Goal: Information Seeking & Learning: Find specific fact

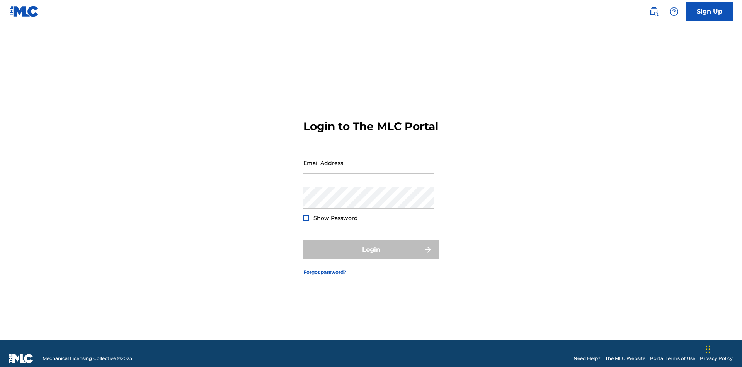
scroll to position [10, 0]
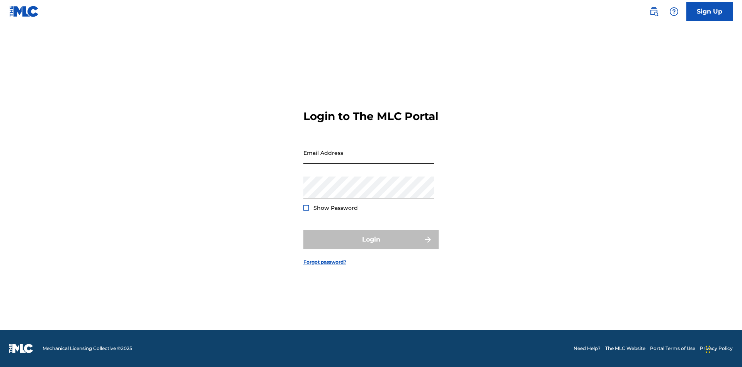
click at [369, 159] on input "Email Address" at bounding box center [369, 153] width 131 height 22
type input "[EMAIL_ADDRESS][DOMAIN_NAME]"
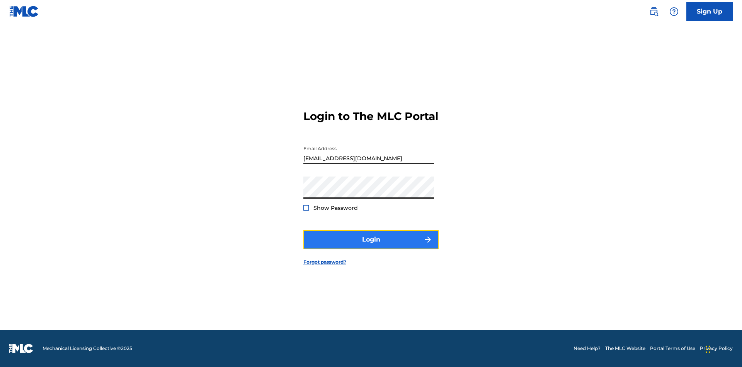
click at [371, 246] on button "Login" at bounding box center [371, 239] width 135 height 19
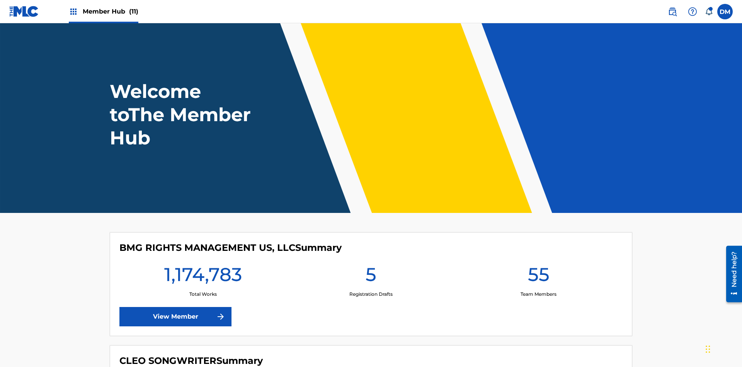
click at [110, 11] on span "Member Hub (11)" at bounding box center [111, 11] width 56 height 9
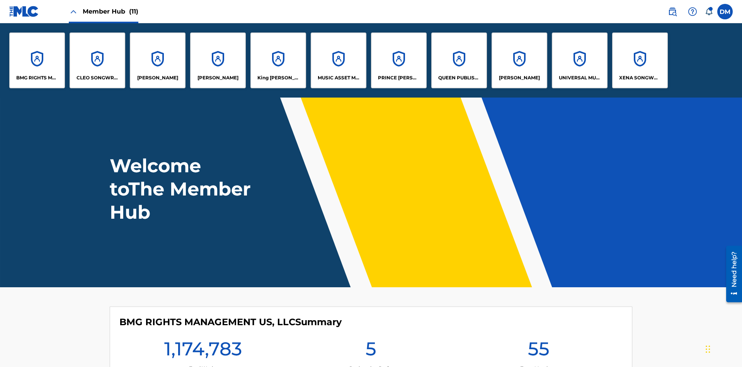
scroll to position [28, 0]
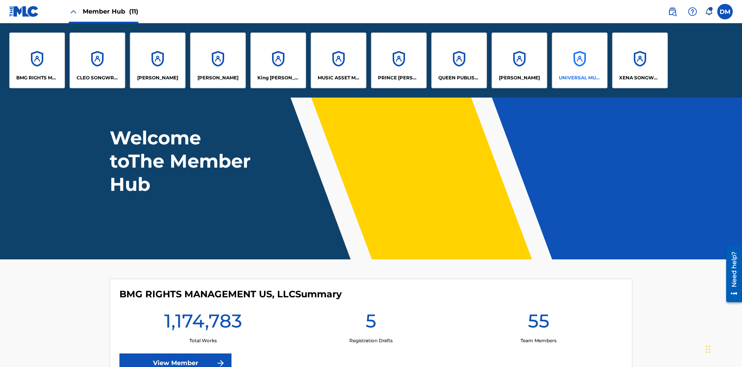
click at [580, 78] on p "UNIVERSAL MUSIC PUB GROUP" at bounding box center [580, 77] width 42 height 7
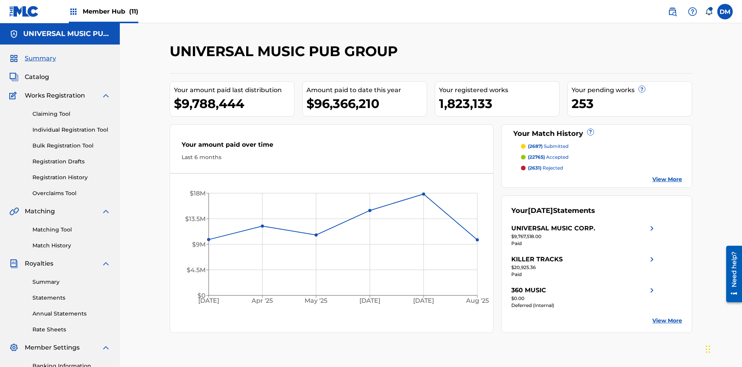
scroll to position [26, 0]
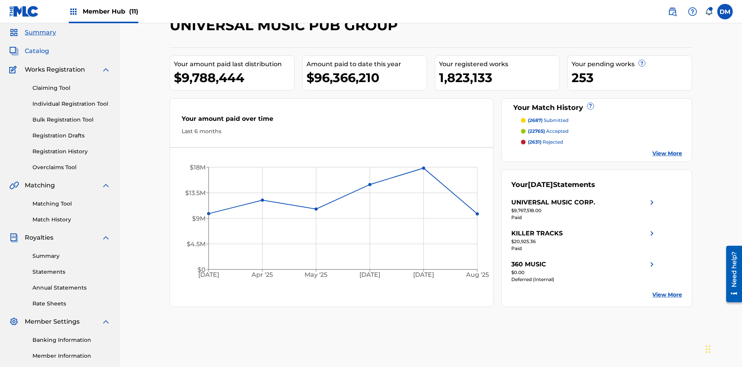
click at [37, 51] on span "Catalog" at bounding box center [37, 50] width 24 height 9
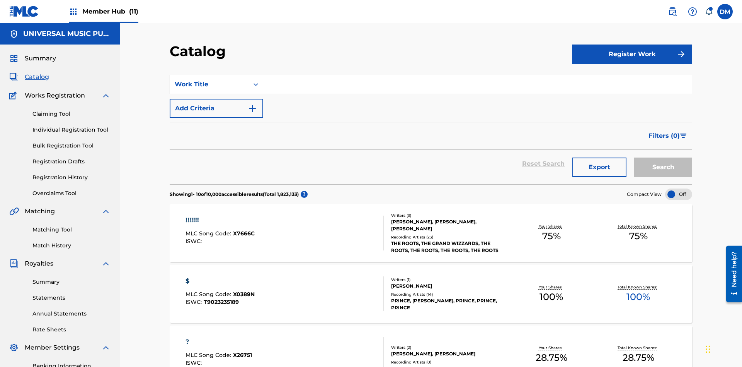
scroll to position [31, 0]
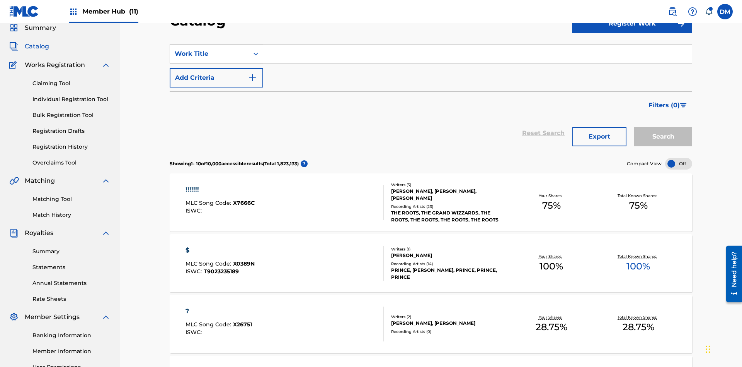
click at [210, 54] on div "Work Title" at bounding box center [210, 53] width 70 height 9
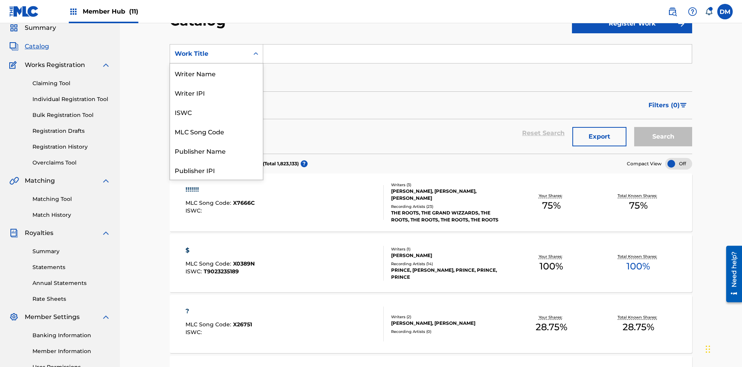
scroll to position [116, 0]
click at [217, 25] on div "MLC Song Code" at bounding box center [216, 14] width 93 height 19
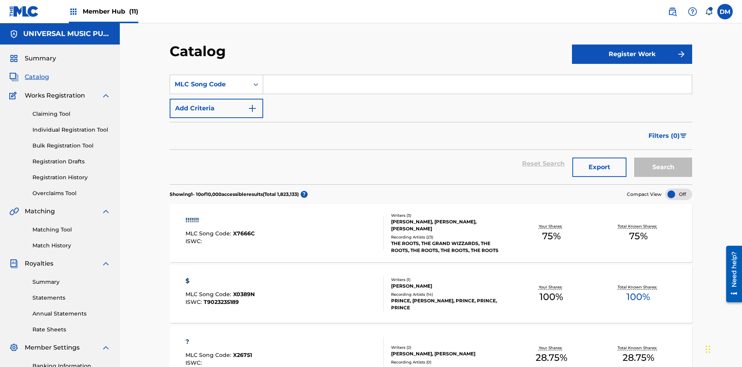
scroll to position [29, 0]
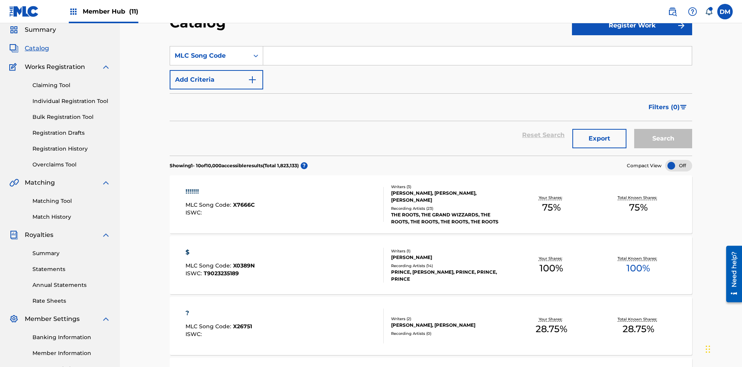
click at [478, 56] on input "Search Form" at bounding box center [477, 55] width 429 height 19
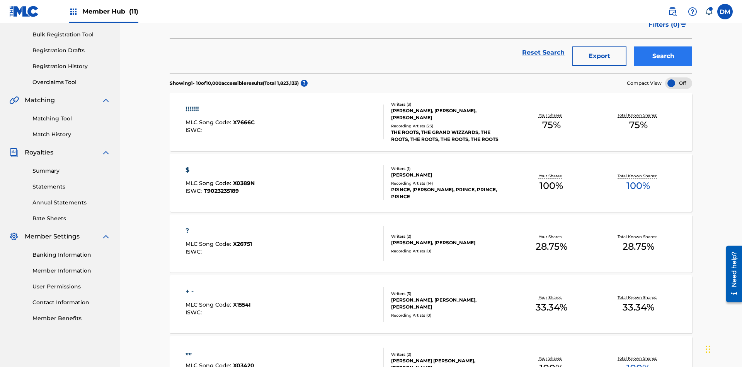
type input "N2995H"
click at [664, 56] on button "Search" at bounding box center [664, 55] width 58 height 19
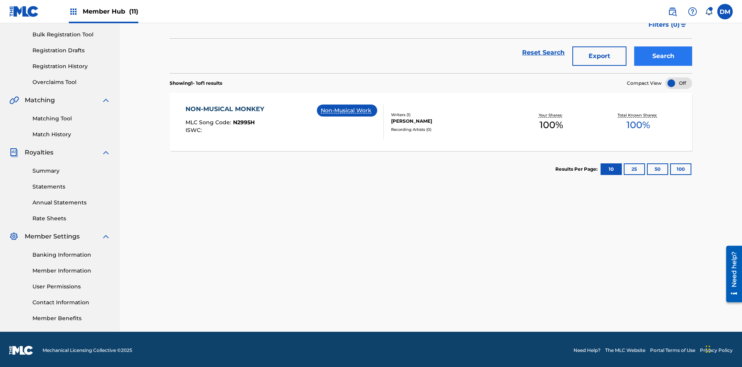
scroll to position [113, 0]
